Goal: Information Seeking & Learning: Find specific fact

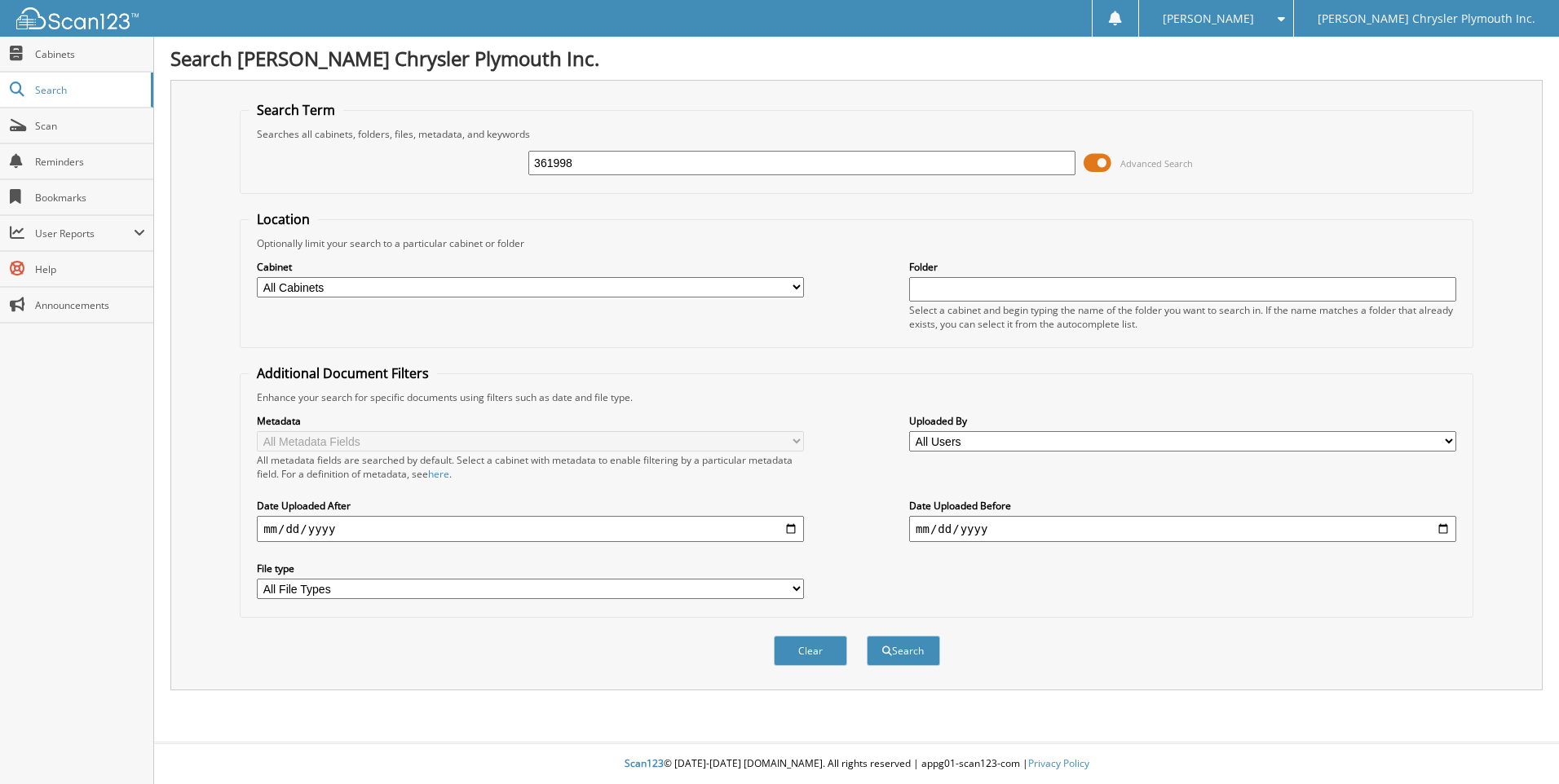
type input "361998"
click at [867, 636] on button "Search" at bounding box center [904, 650] width 73 height 30
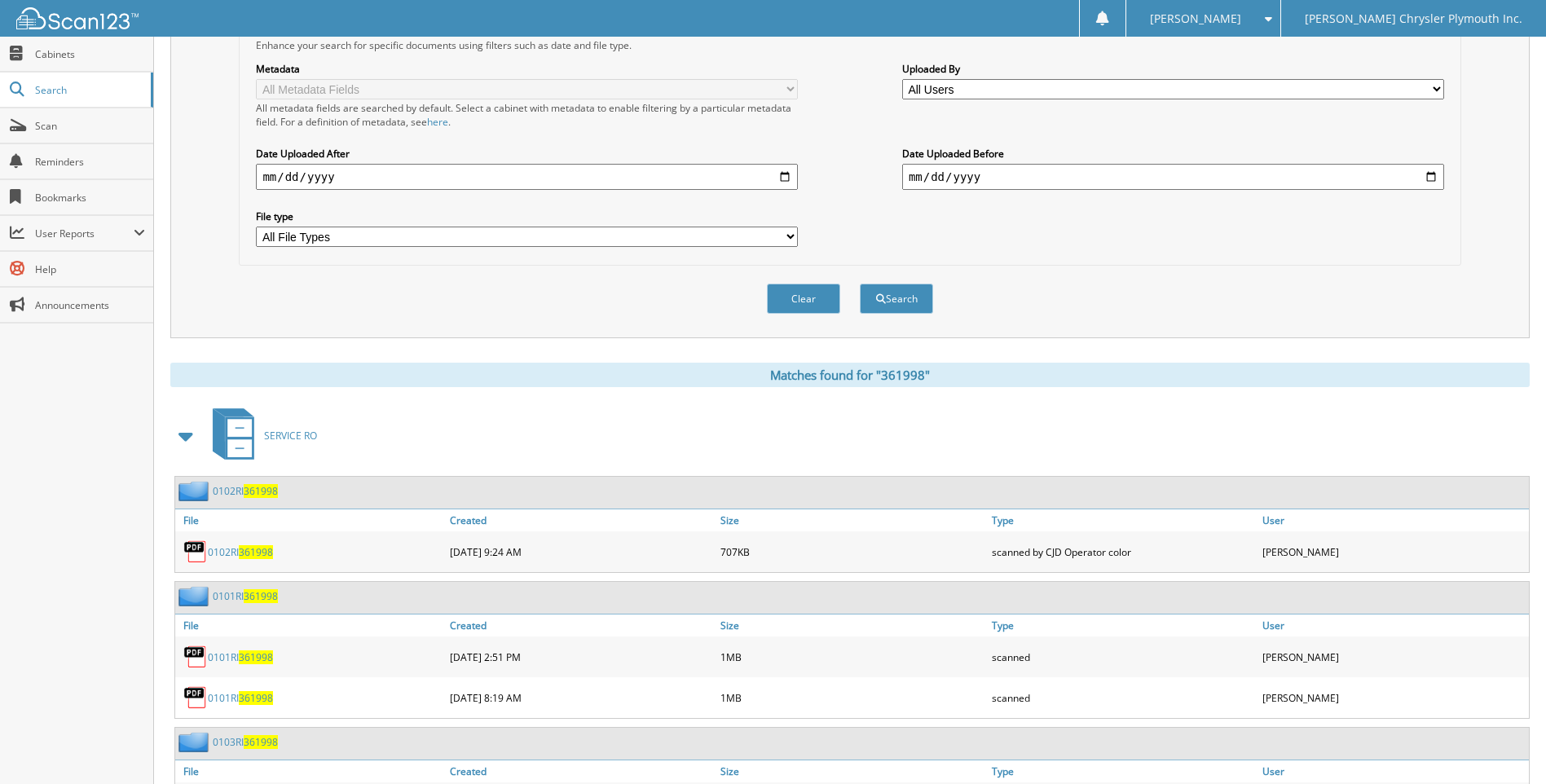
scroll to position [407, 0]
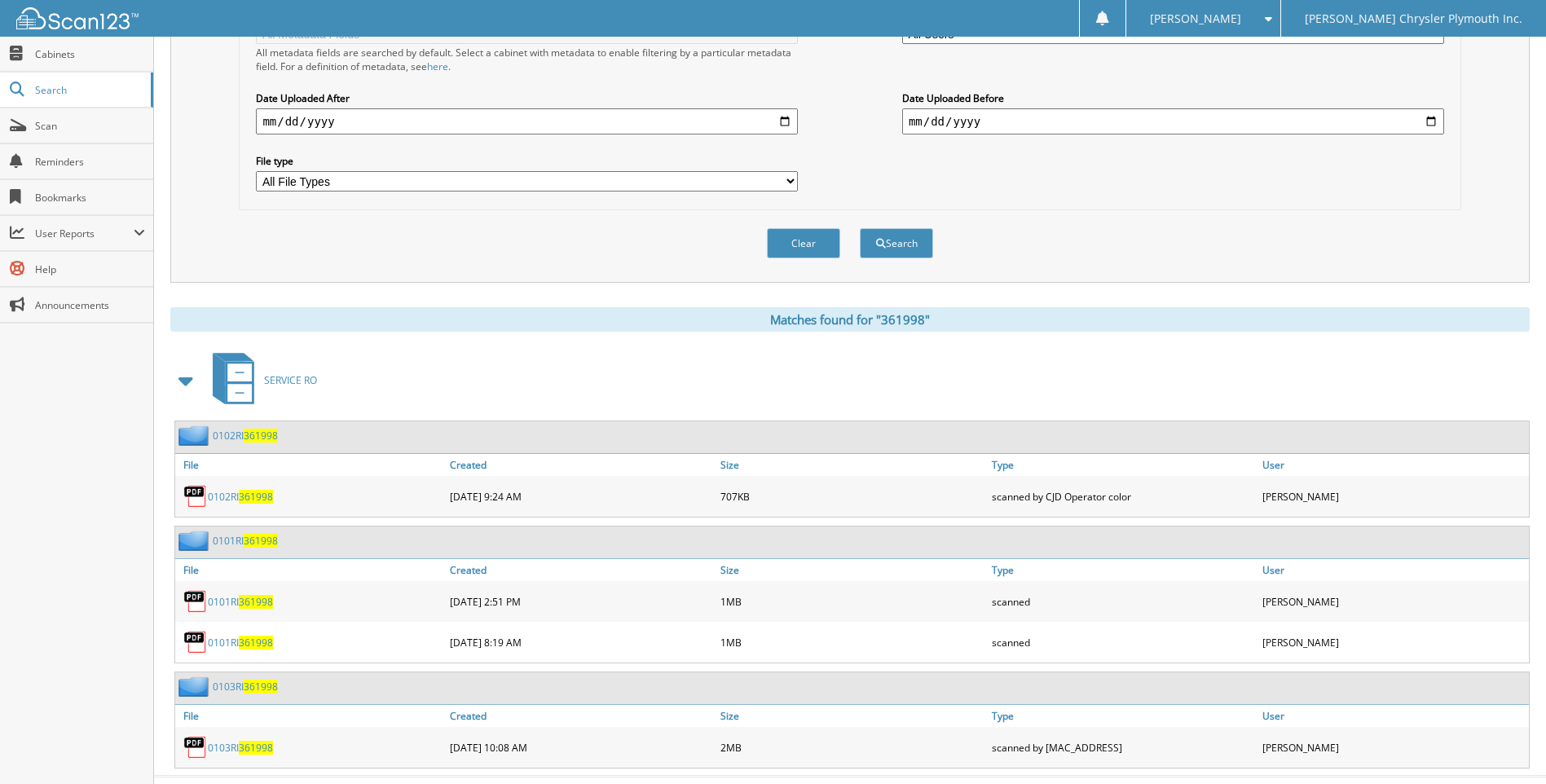
click at [259, 641] on span "361998" at bounding box center [256, 642] width 34 height 14
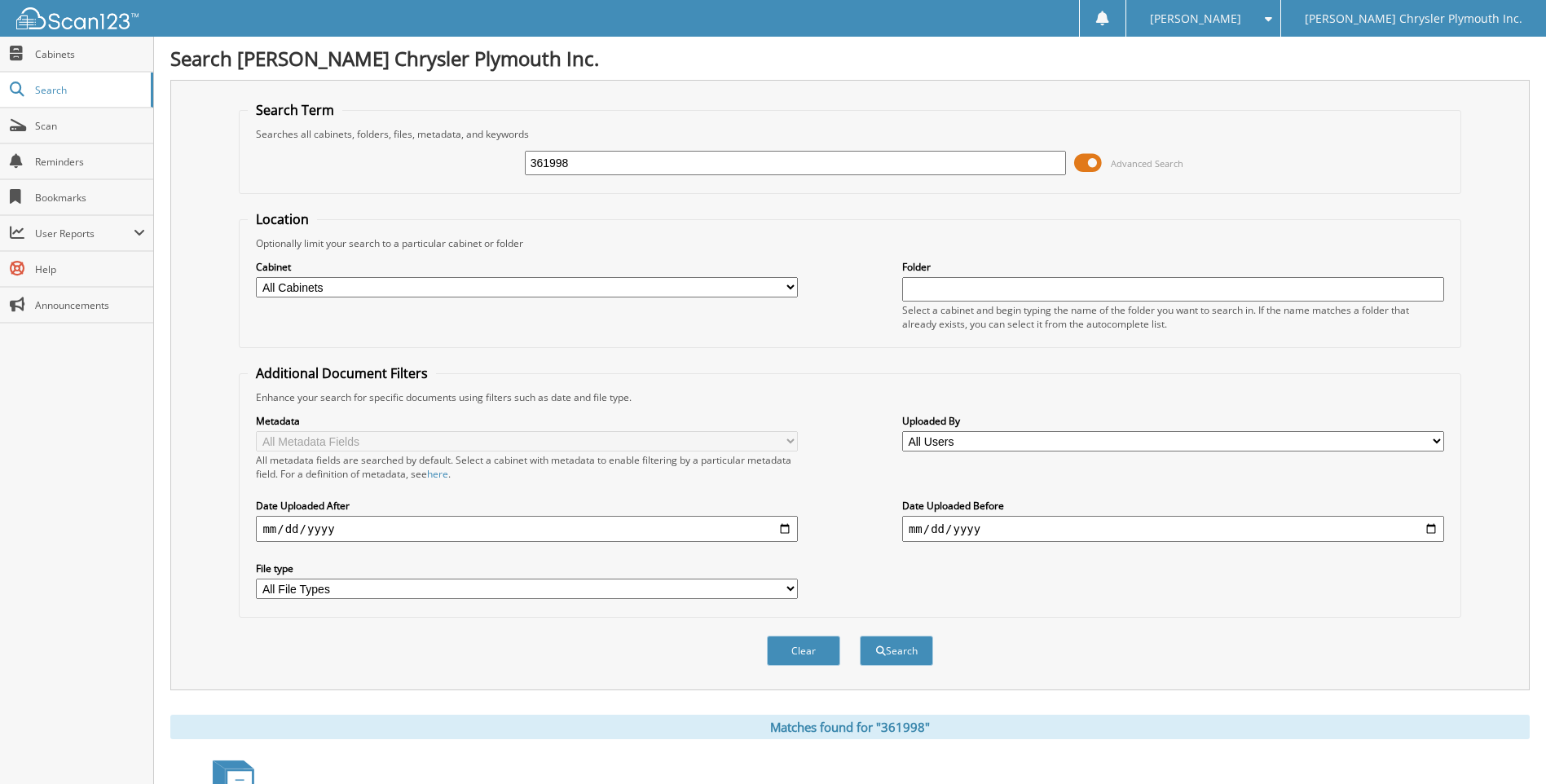
click at [617, 157] on input "361998" at bounding box center [795, 163] width 542 height 24
click at [618, 157] on input "361998" at bounding box center [795, 163] width 542 height 24
type input "359143"
click at [860, 636] on button "Search" at bounding box center [897, 650] width 73 height 30
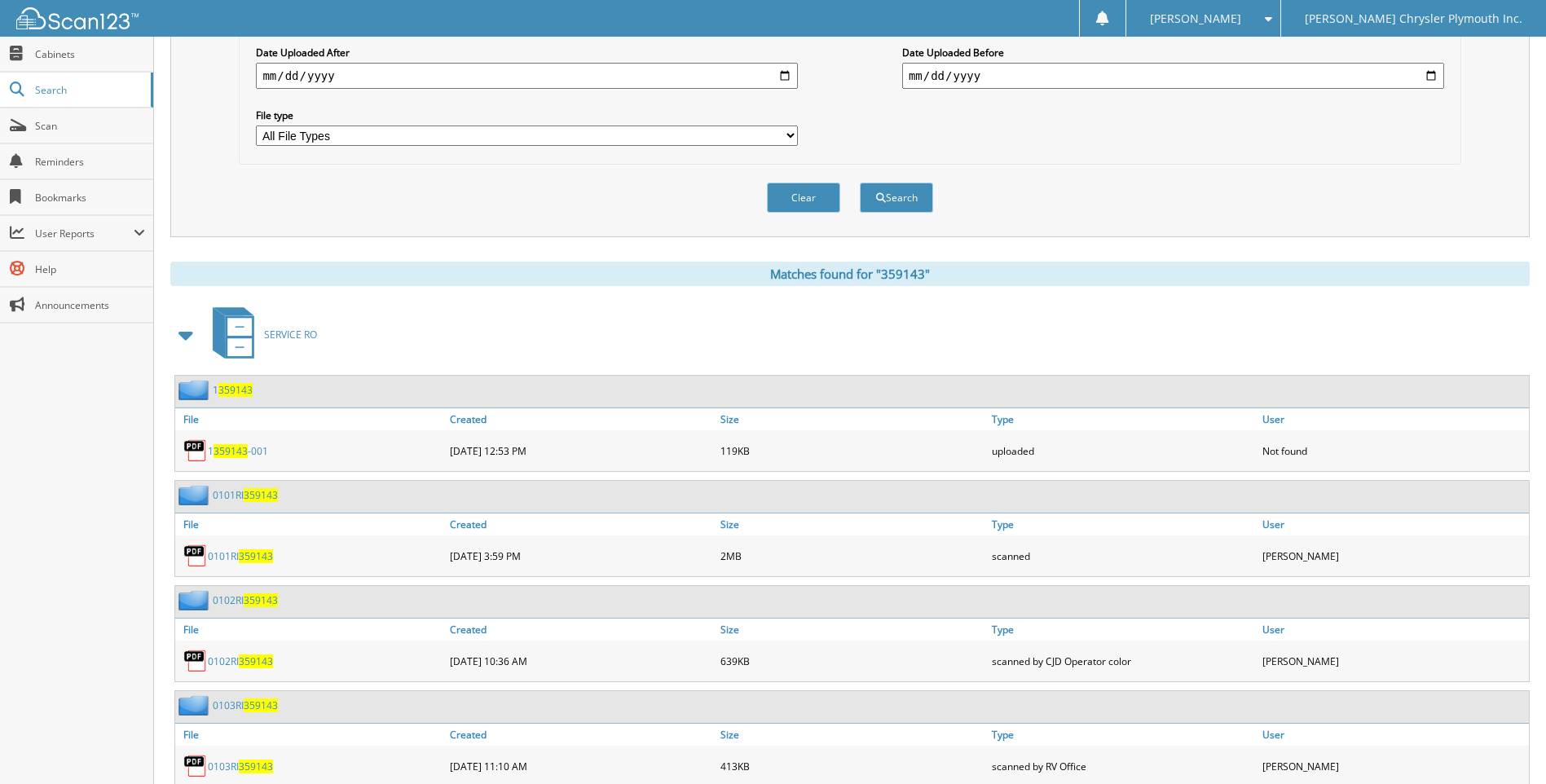
scroll to position [489, 0]
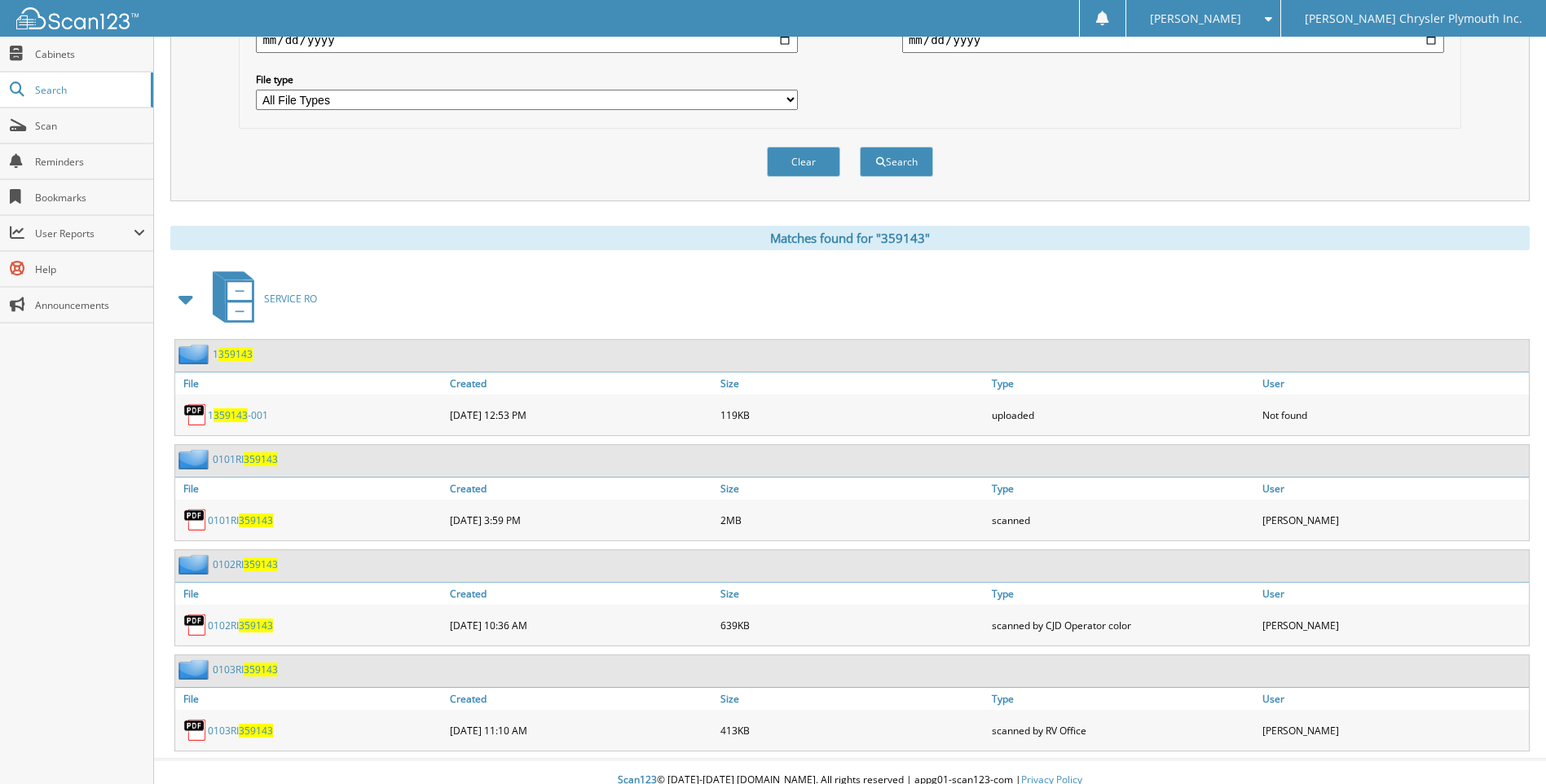
click at [259, 521] on span "359143" at bounding box center [256, 520] width 34 height 14
